Goal: Ask a question

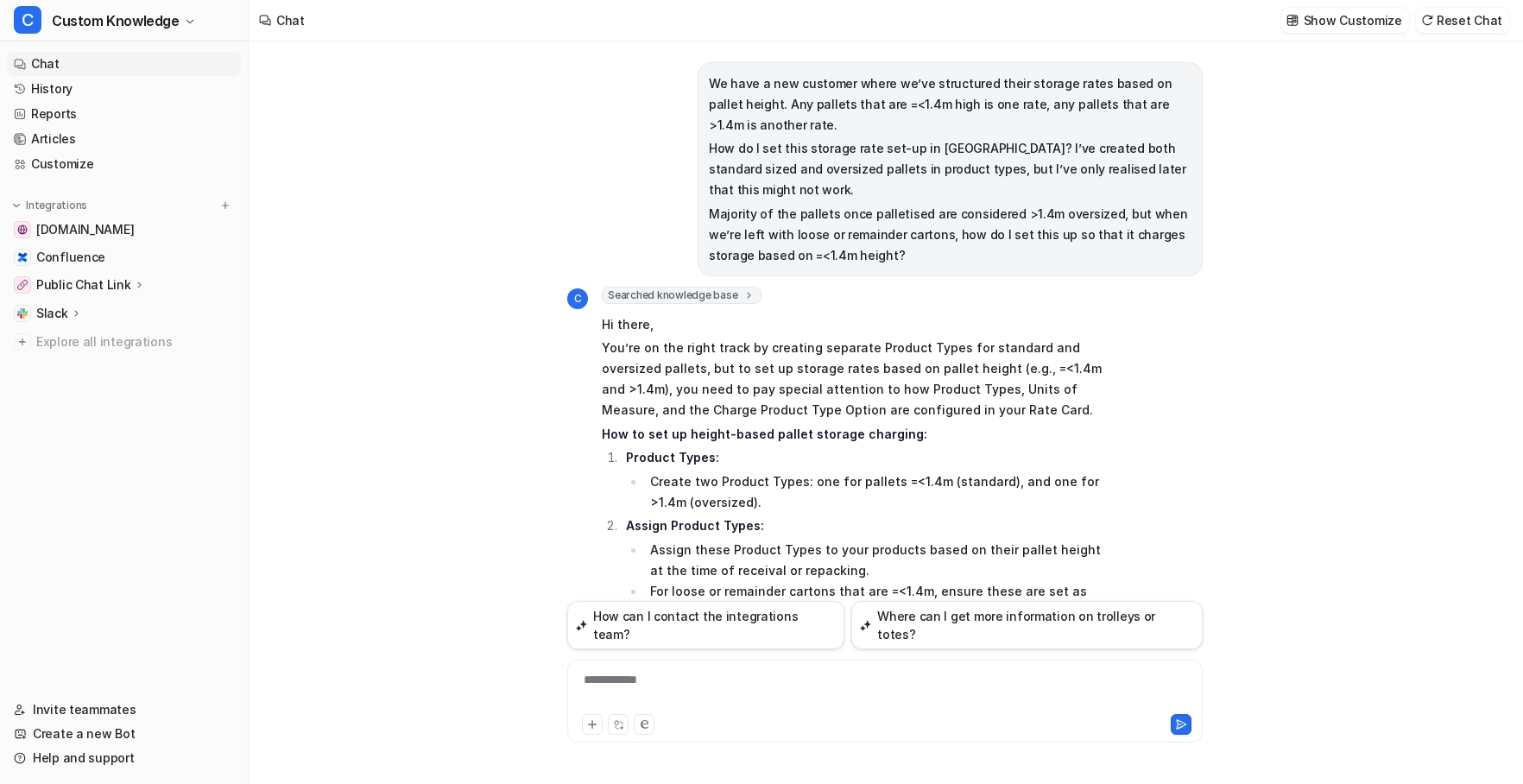
scroll to position [5476, 0]
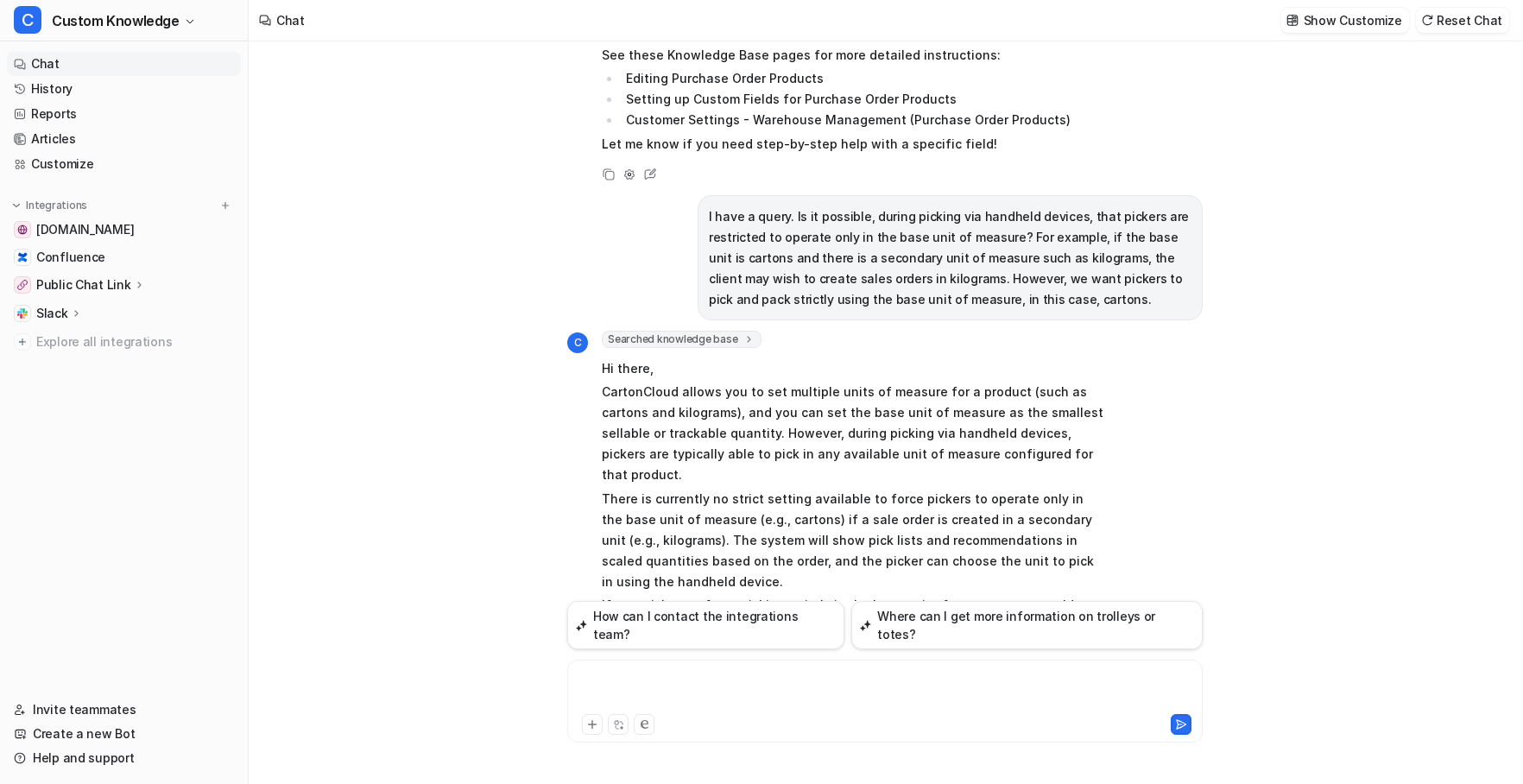
click at [647, 677] on div at bounding box center [884, 690] width 627 height 40
paste div
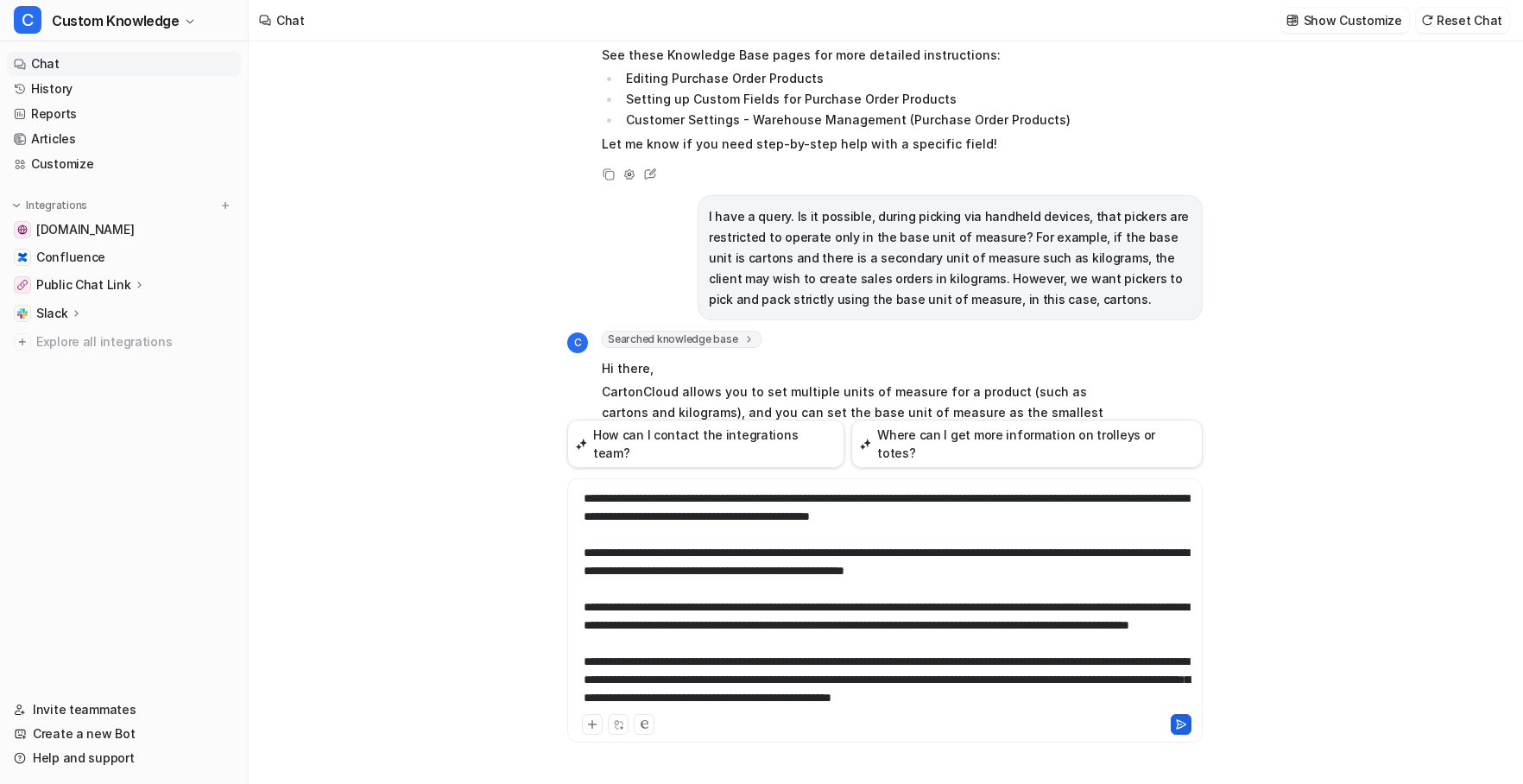
click at [1180, 723] on icon at bounding box center [1181, 724] width 12 height 12
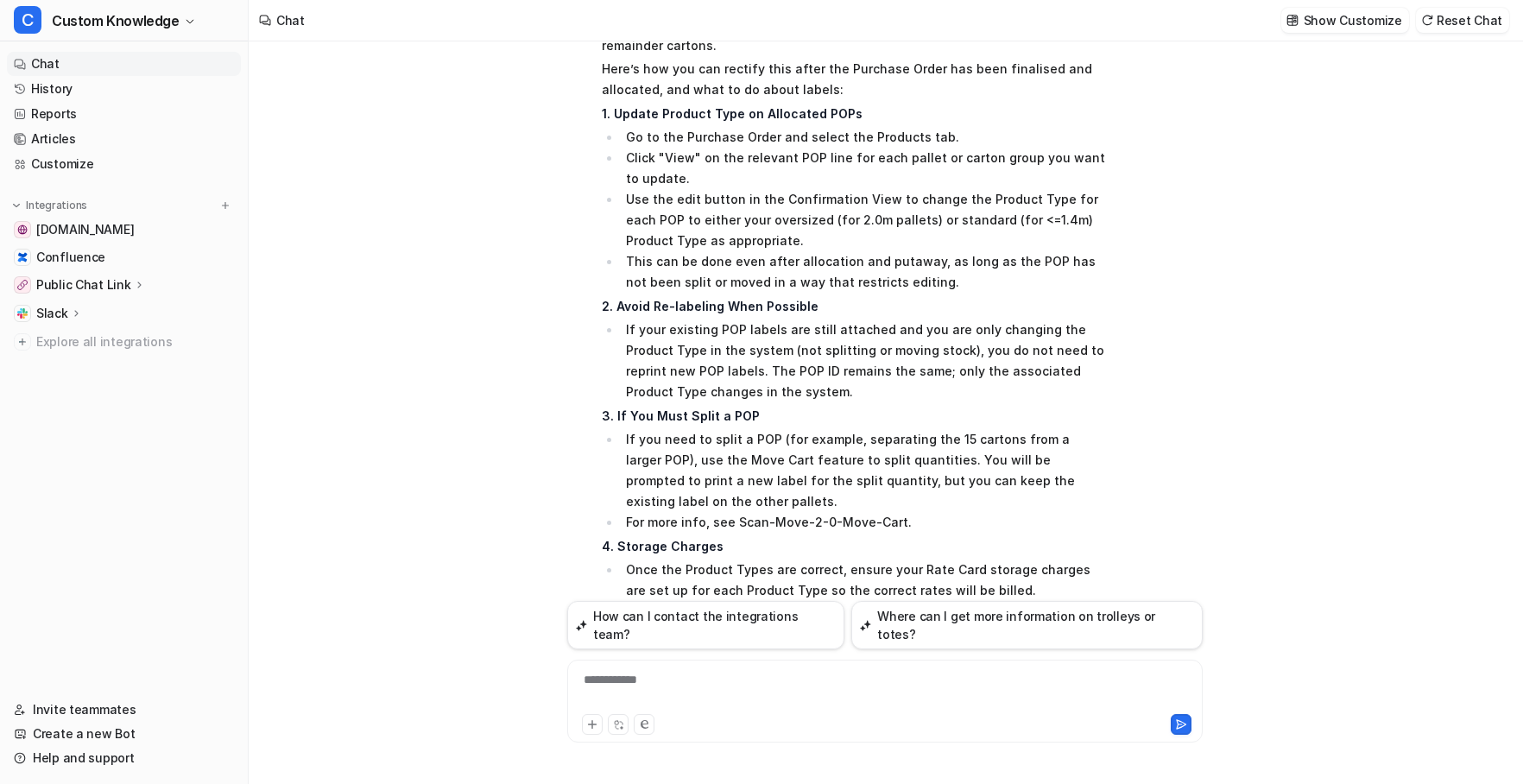
scroll to position [6767, 0]
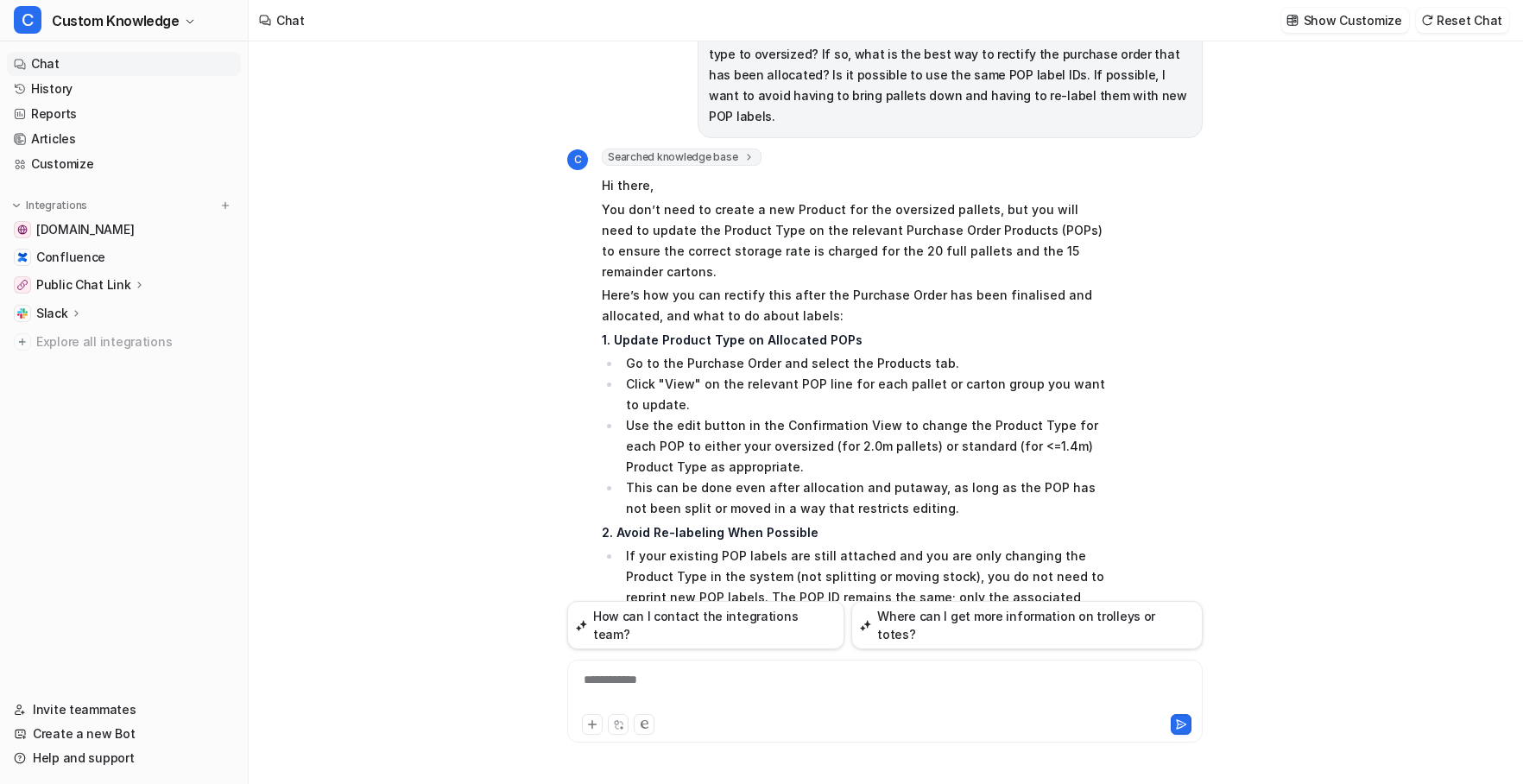
scroll to position [6509, 0]
click at [699, 678] on div at bounding box center [884, 690] width 627 height 40
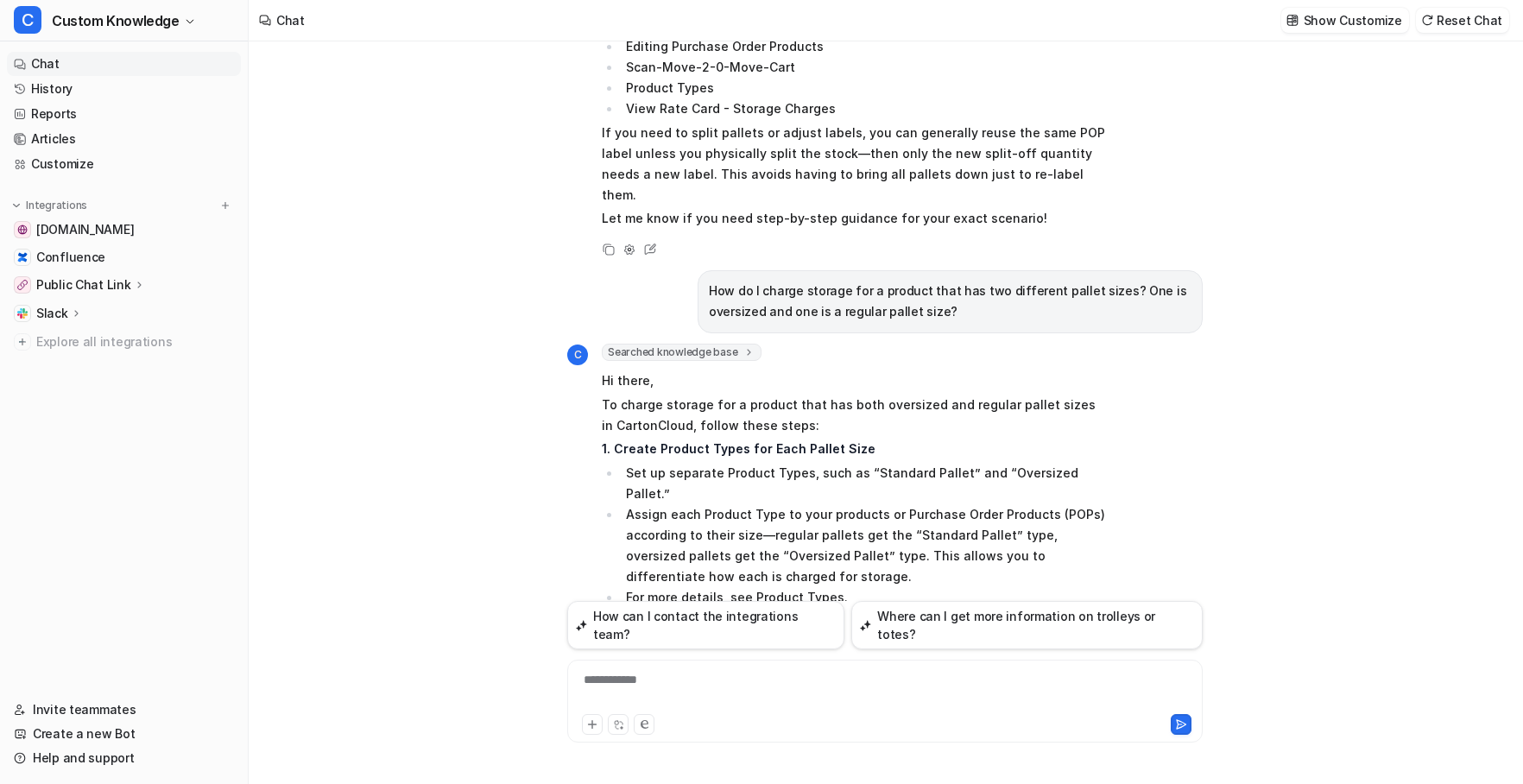
scroll to position [7498, 0]
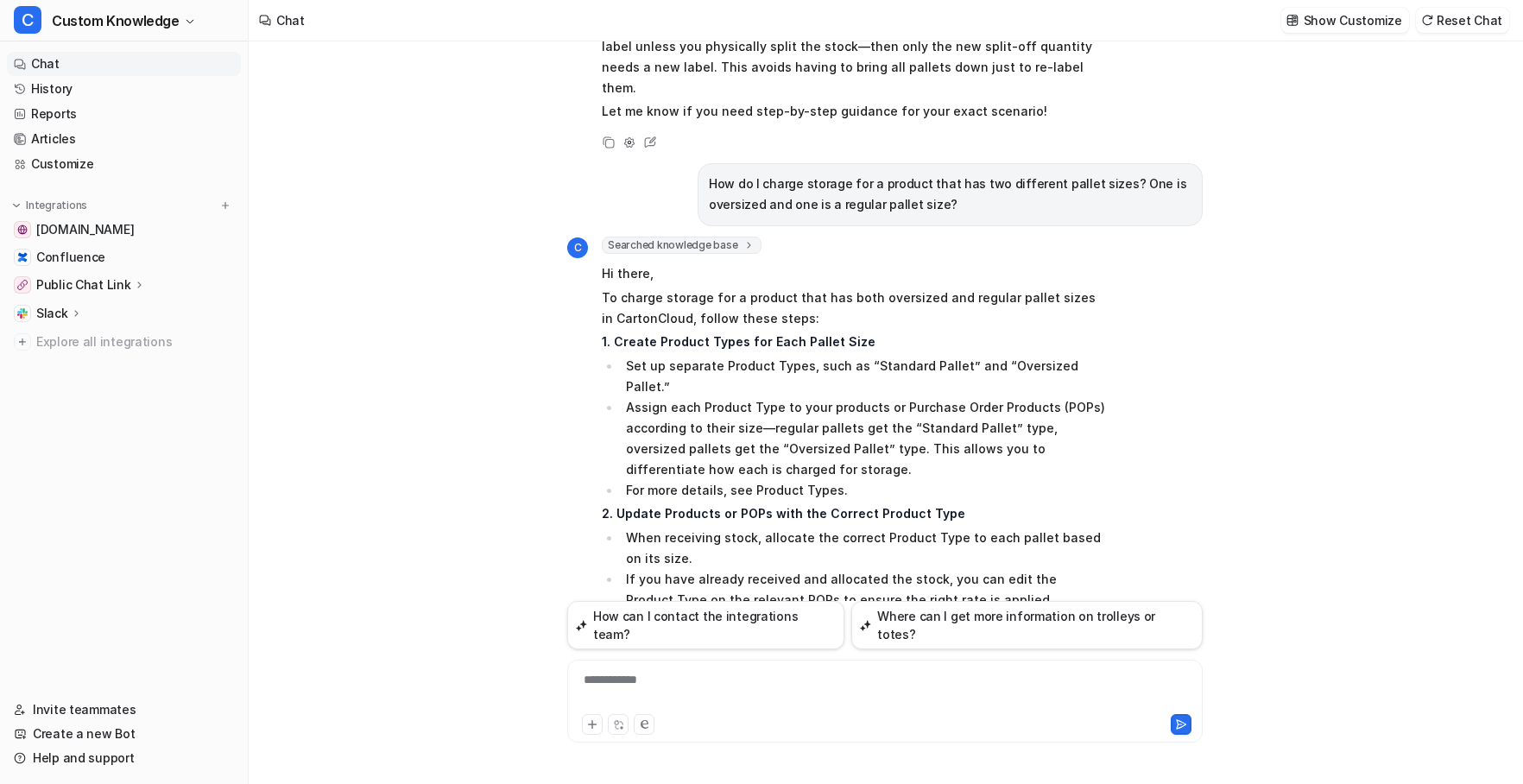
drag, startPoint x: 810, startPoint y: 421, endPoint x: 832, endPoint y: 450, distance: 36.4
click at [832, 720] on li "For step-by-step guidance, see Charging Storage for different sized items and V…" at bounding box center [864, 740] width 486 height 42
copy li "Charging Storage for different sized items and View Rate Card - Storage Charges."
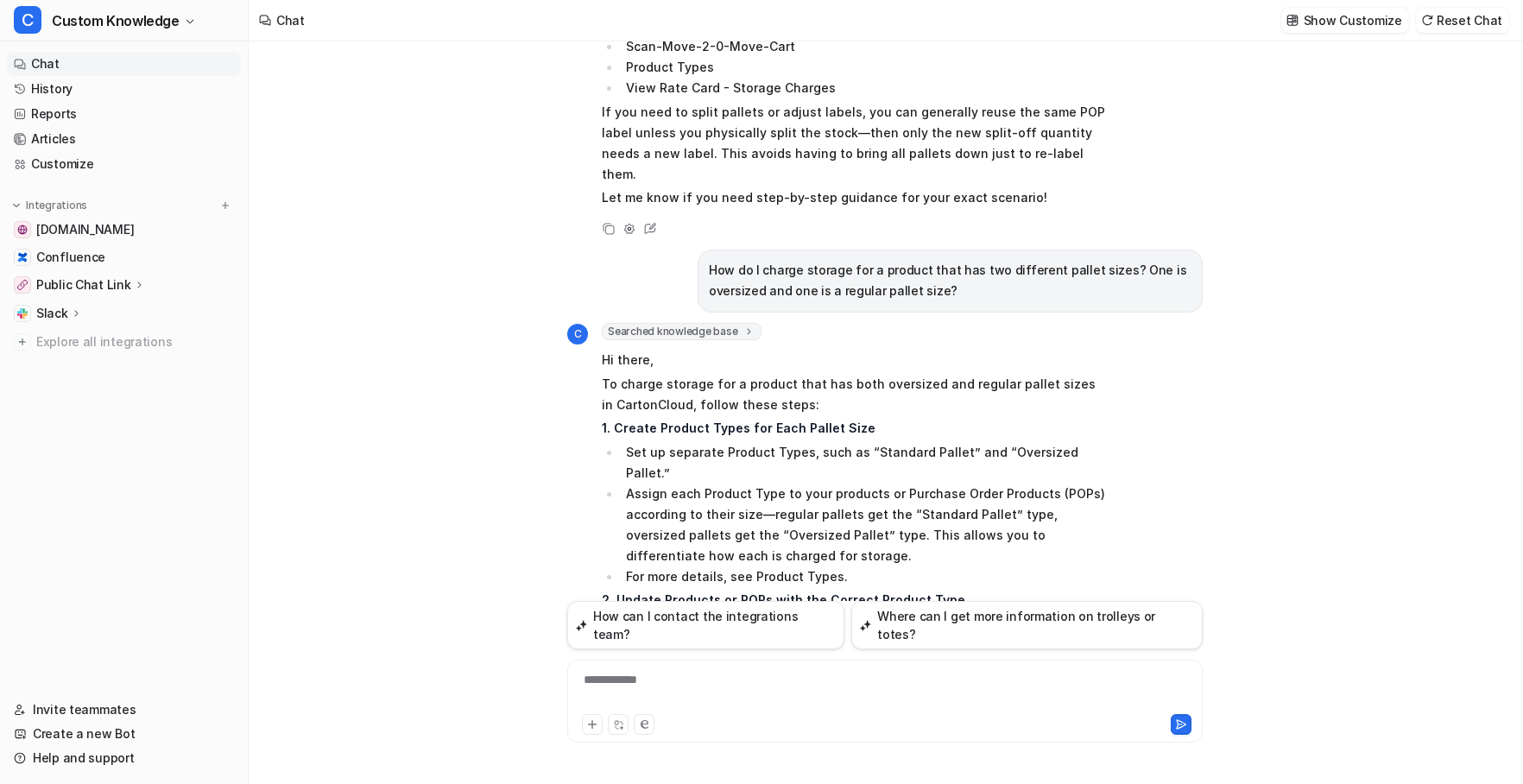
scroll to position [7153, 0]
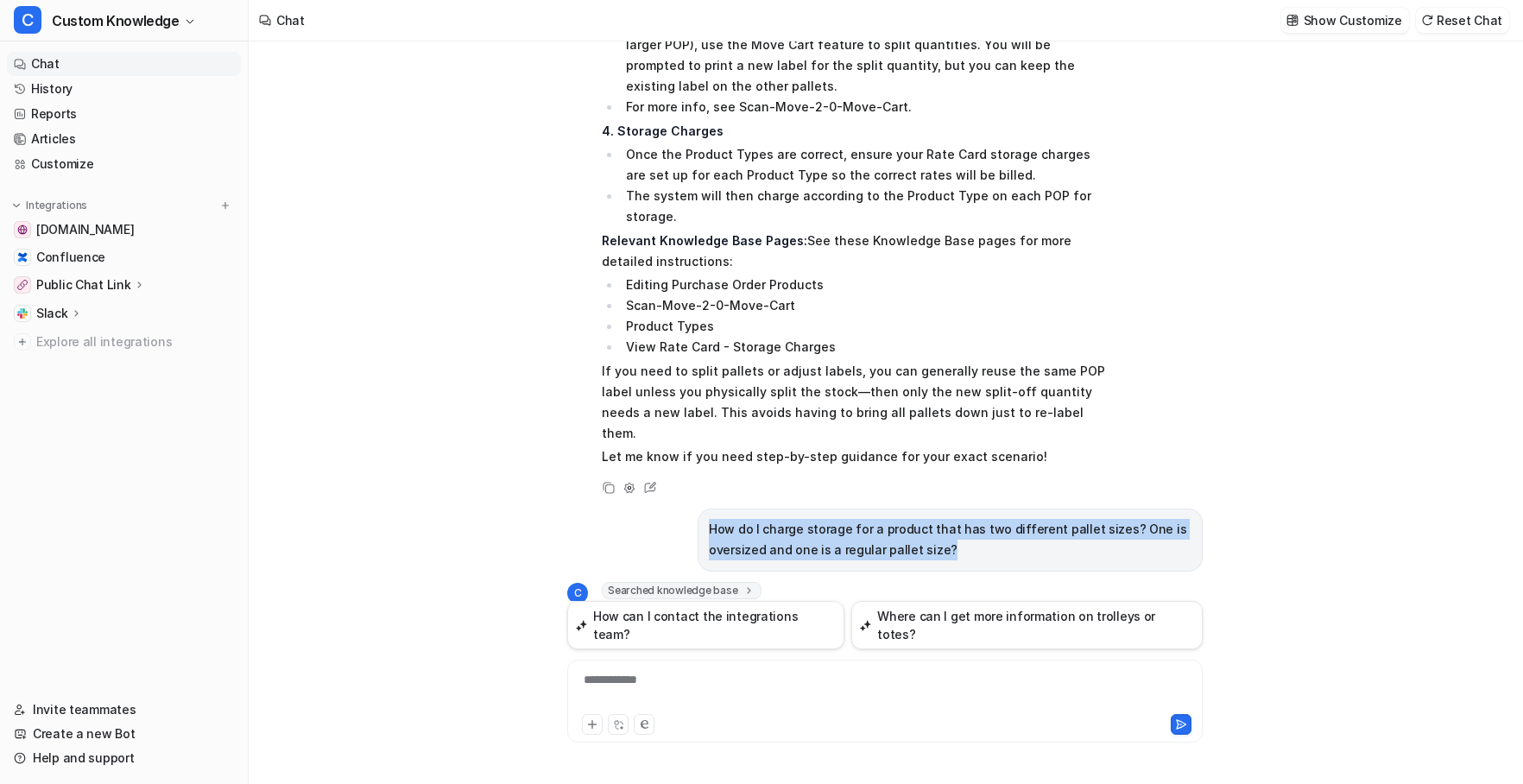
drag, startPoint x: 949, startPoint y: 256, endPoint x: 703, endPoint y: 233, distance: 247.1
click at [703, 508] on div "How do I charge storage for a product that has two different pallet sizes? One …" at bounding box center [951, 539] width 505 height 63
copy p "How do I charge storage for a product that has two different pallet sizes? One …"
click at [66, 63] on link "Chat" at bounding box center [123, 63] width 234 height 24
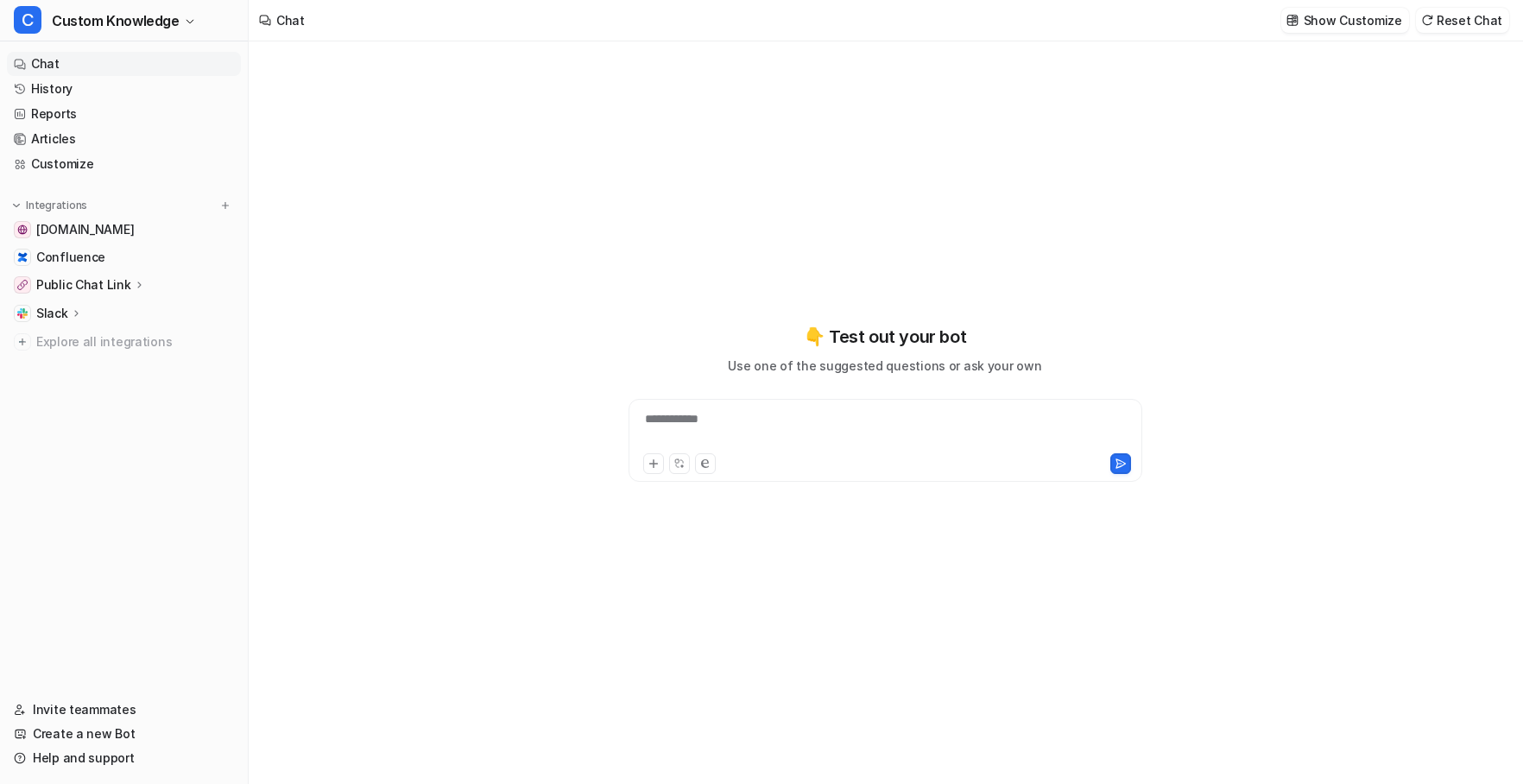
type textarea "**********"
click at [816, 418] on div at bounding box center [885, 429] width 505 height 40
paste div
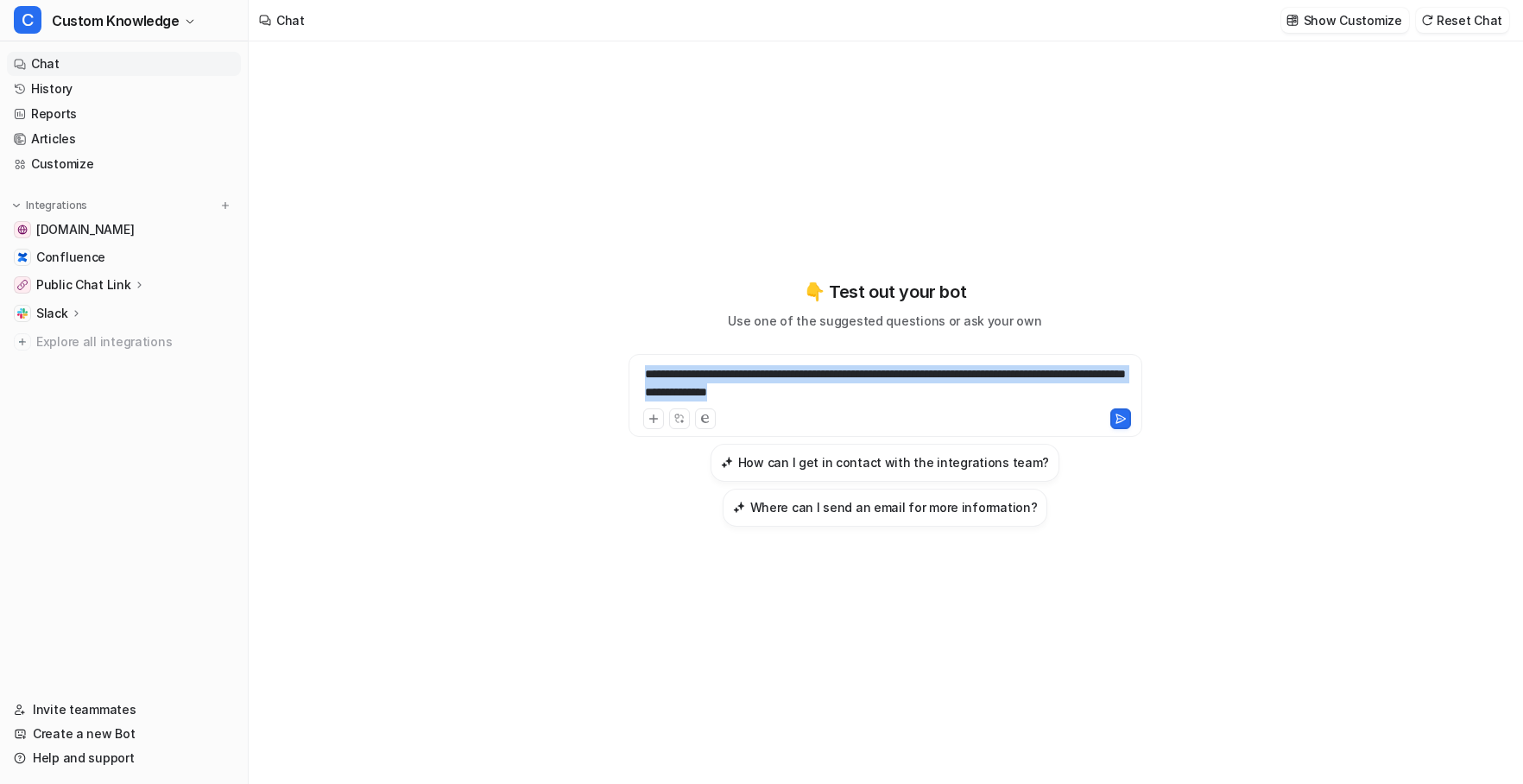
drag, startPoint x: 852, startPoint y: 392, endPoint x: 577, endPoint y: 371, distance: 275.8
click at [577, 371] on div "**********" at bounding box center [885, 402] width 636 height 248
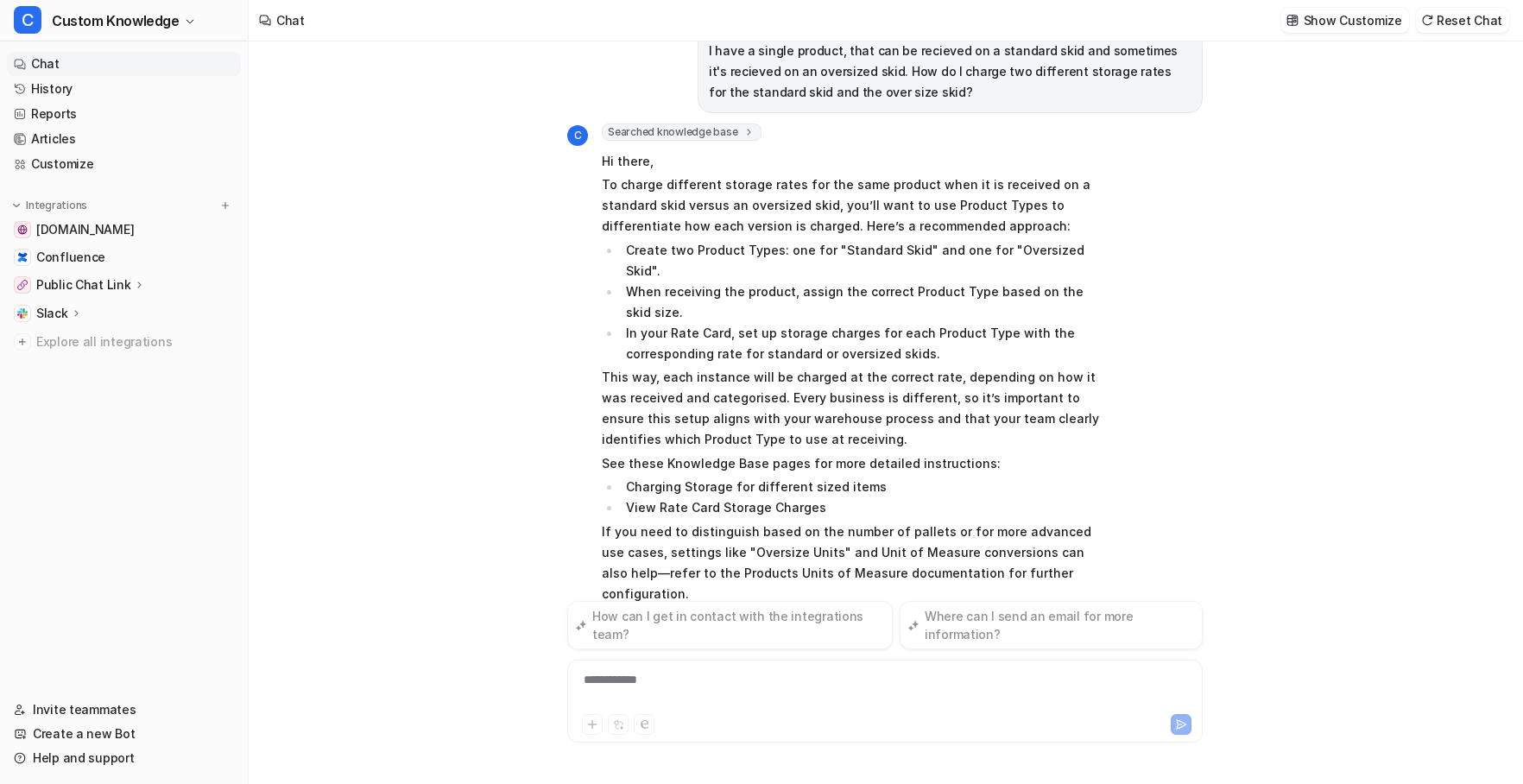
scroll to position [57, 0]
